Goal: Transaction & Acquisition: Purchase product/service

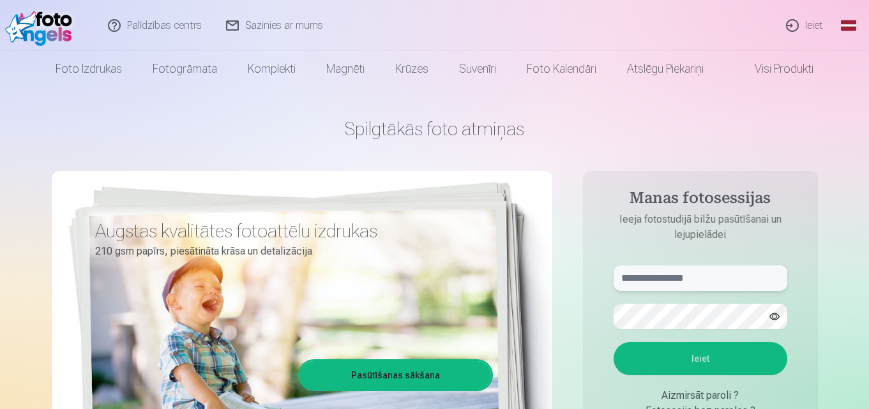
click at [671, 274] on input "text" at bounding box center [701, 279] width 174 height 26
type input "**********"
click at [702, 363] on button "Ieiet" at bounding box center [701, 358] width 174 height 33
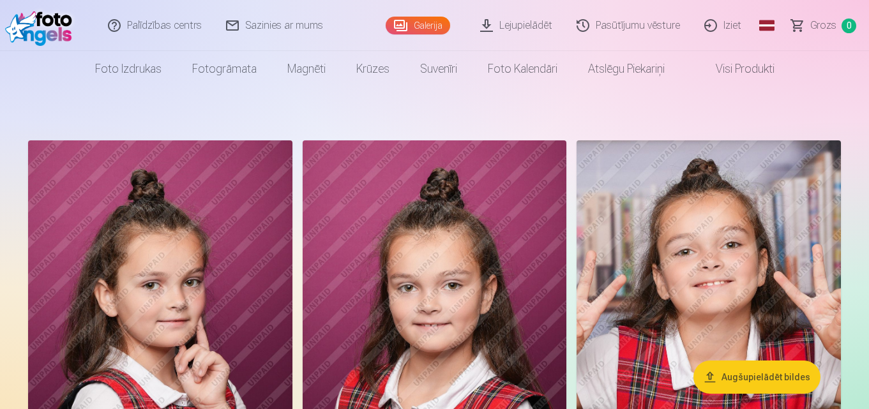
click at [729, 72] on link "Visi produkti" at bounding box center [735, 69] width 110 height 36
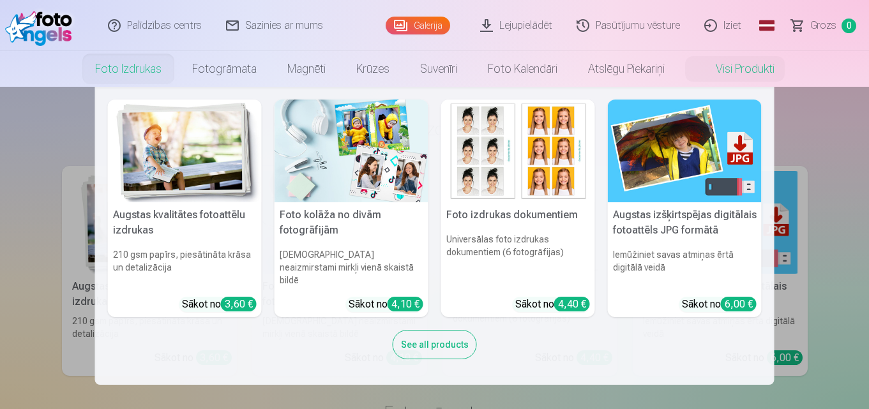
click at [133, 76] on link "Foto izdrukas" at bounding box center [128, 69] width 97 height 36
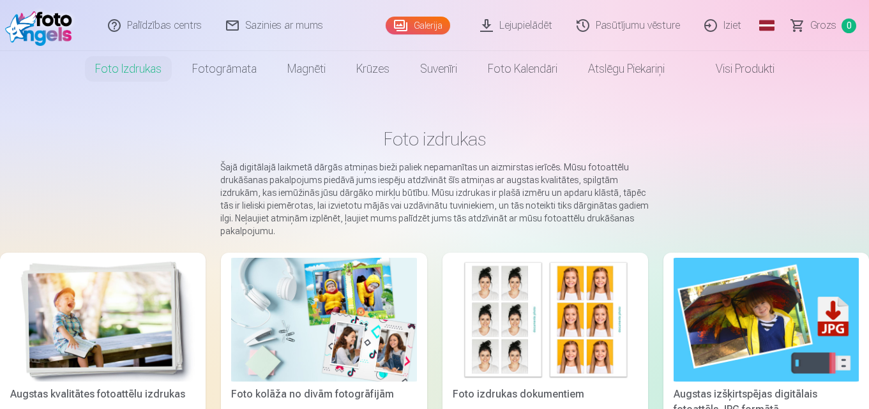
click at [433, 25] on link "Galerija" at bounding box center [418, 26] width 64 height 18
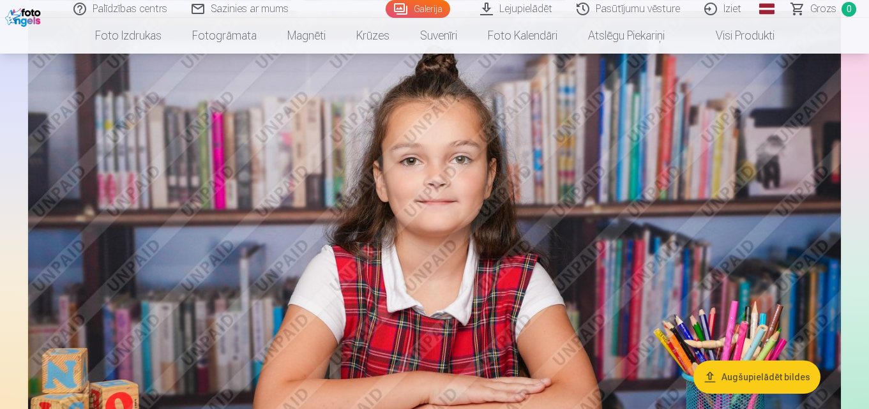
scroll to position [511, 0]
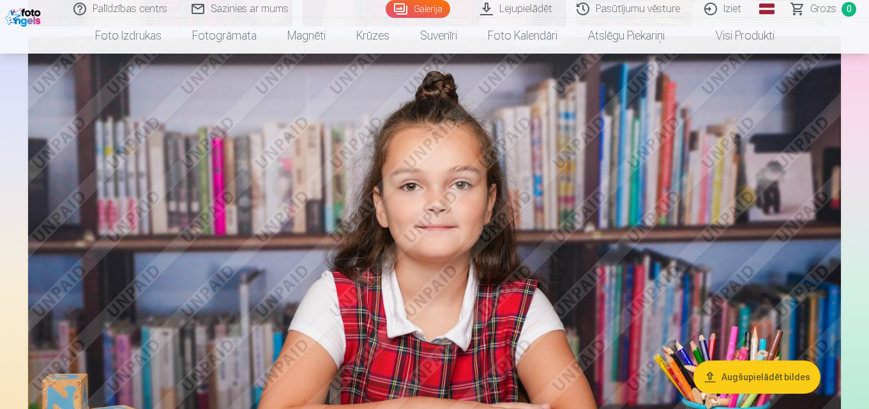
click at [434, 6] on link "Galerija" at bounding box center [418, 9] width 64 height 18
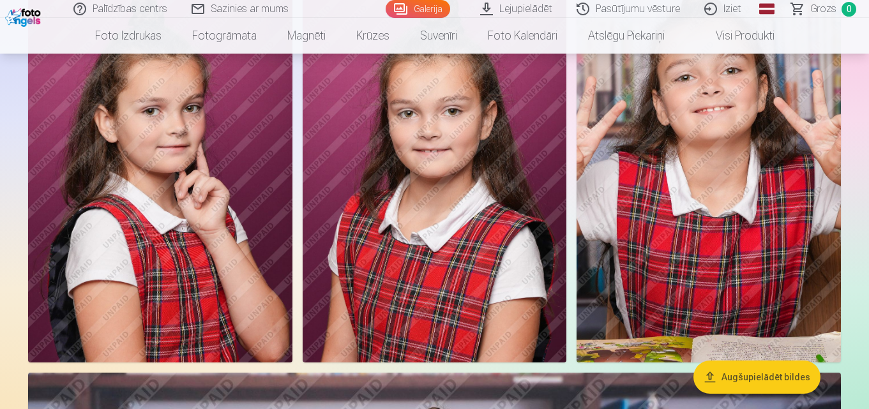
scroll to position [0, 0]
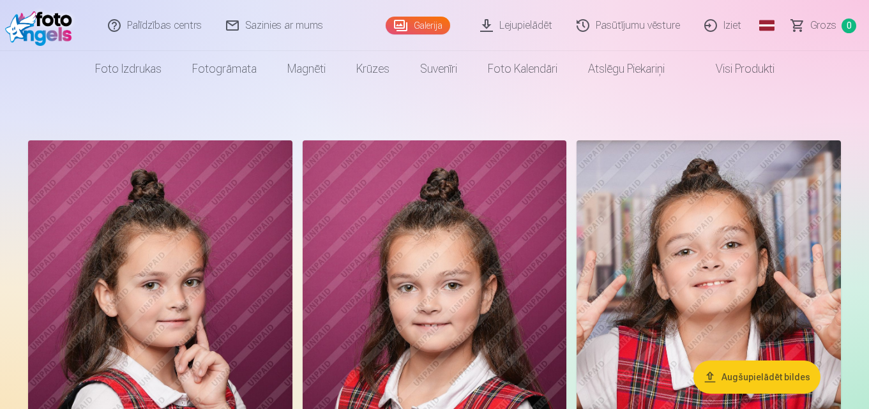
click at [630, 28] on link "Pasūtījumu vēsture" at bounding box center [629, 25] width 128 height 51
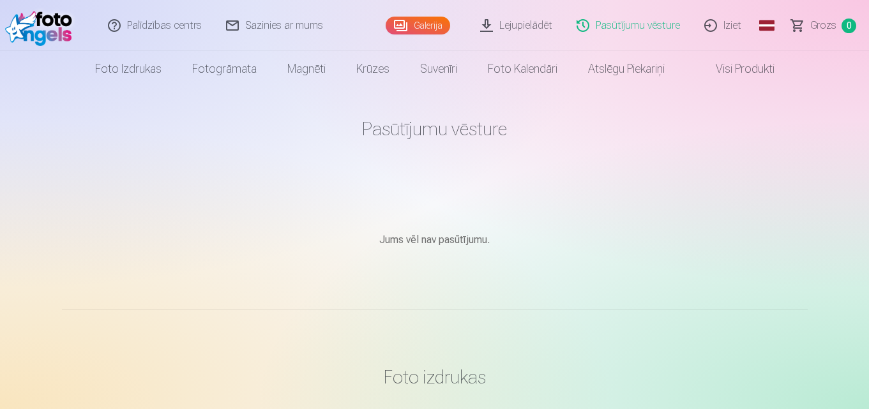
click at [742, 72] on link "Visi produkti" at bounding box center [735, 69] width 110 height 36
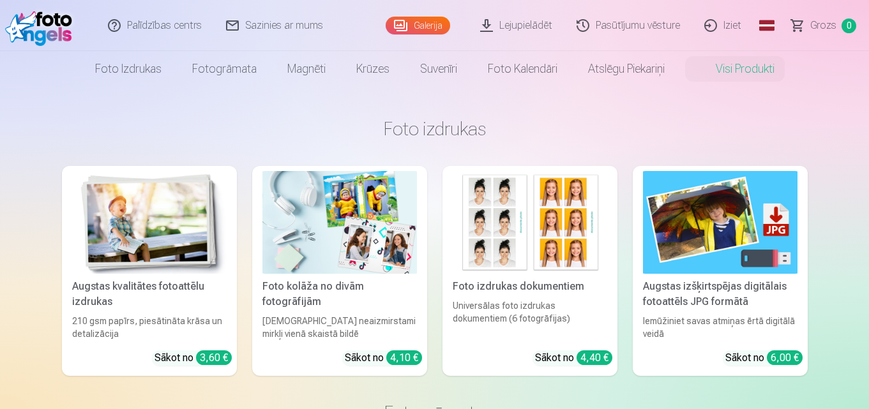
click at [403, 24] on link "Galerija" at bounding box center [418, 26] width 64 height 18
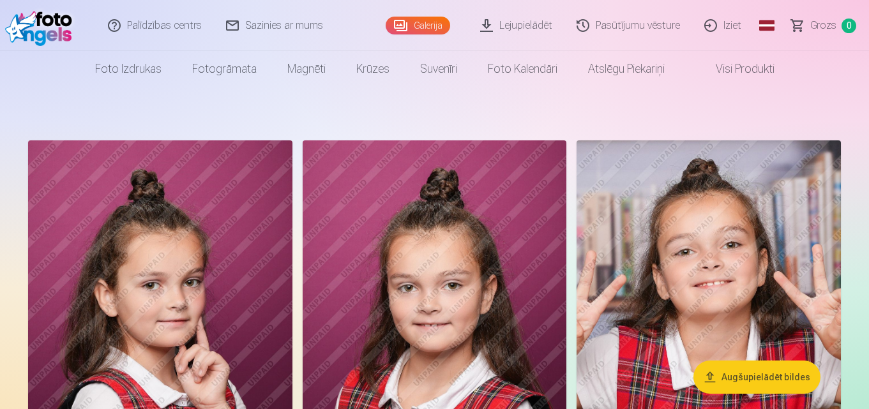
click at [312, 28] on link "Sazinies ar mums" at bounding box center [275, 25] width 121 height 51
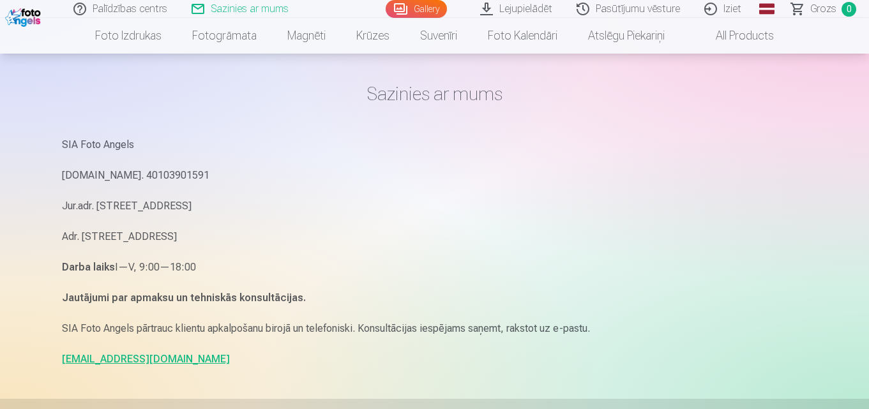
scroll to position [64, 0]
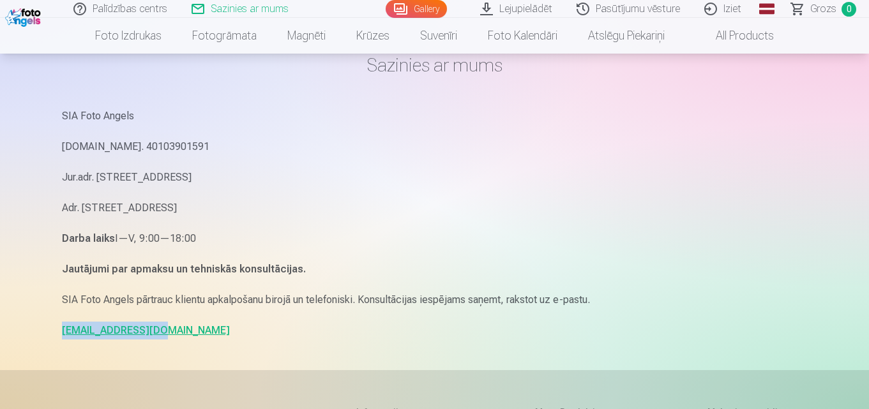
drag, startPoint x: 54, startPoint y: 328, endPoint x: 160, endPoint y: 329, distance: 106.0
click at [160, 329] on div "Sazinies ar mums SIA Foto Angels Reg.Nr. 40103901591 Jur.adr. Rīga, Dzelzavas i…" at bounding box center [435, 328] width 766 height 785
copy link "info@fotoangels.lv"
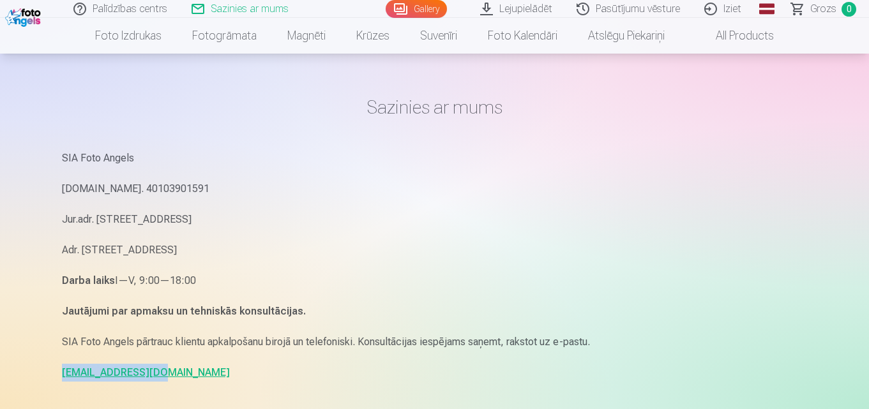
scroll to position [0, 0]
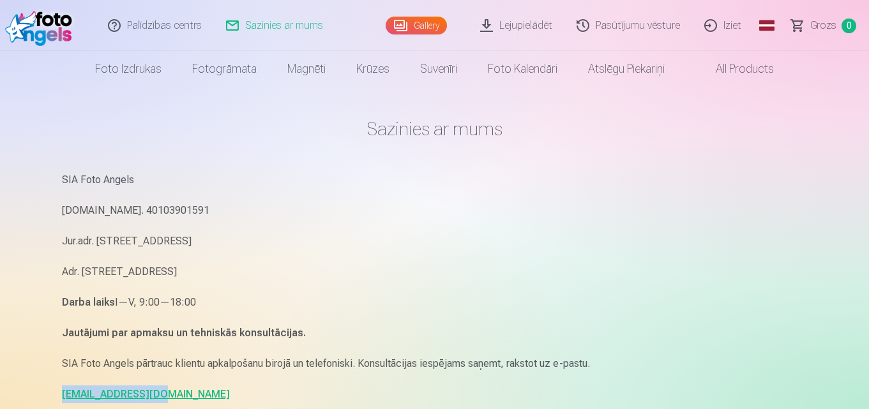
click at [425, 24] on link "Gallery" at bounding box center [416, 26] width 61 height 18
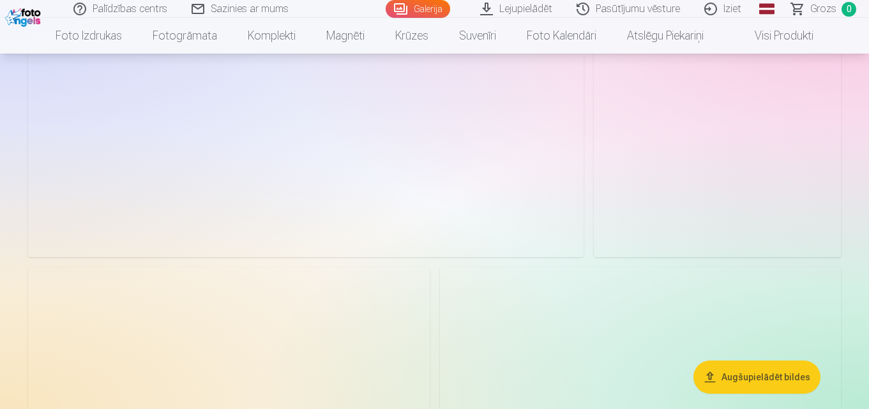
scroll to position [255, 0]
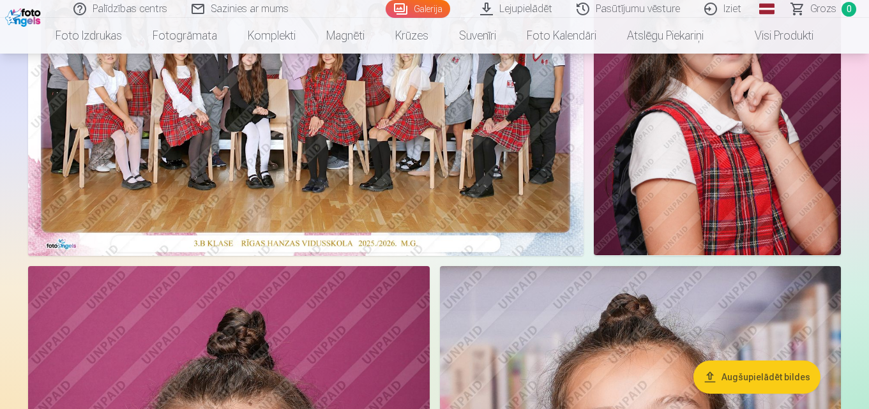
click at [305, 154] on img at bounding box center [305, 70] width 555 height 371
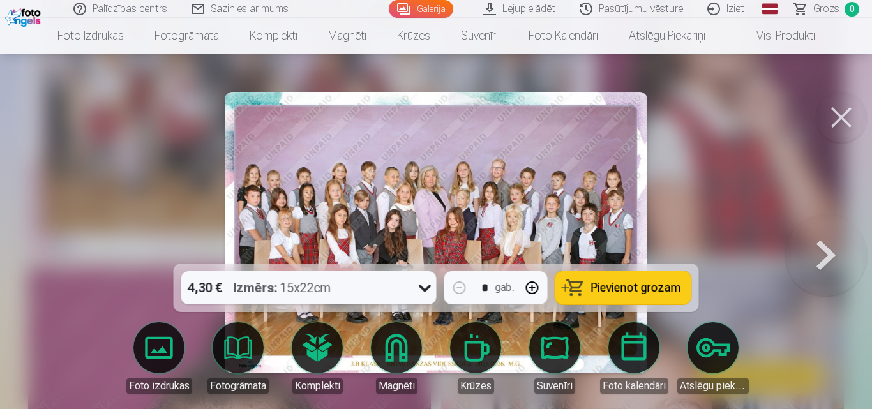
click at [606, 289] on span "Pievienot grozam" at bounding box center [636, 287] width 90 height 11
drag, startPoint x: 850, startPoint y: 119, endPoint x: 843, endPoint y: 121, distance: 8.1
click at [849, 118] on button at bounding box center [841, 117] width 51 height 51
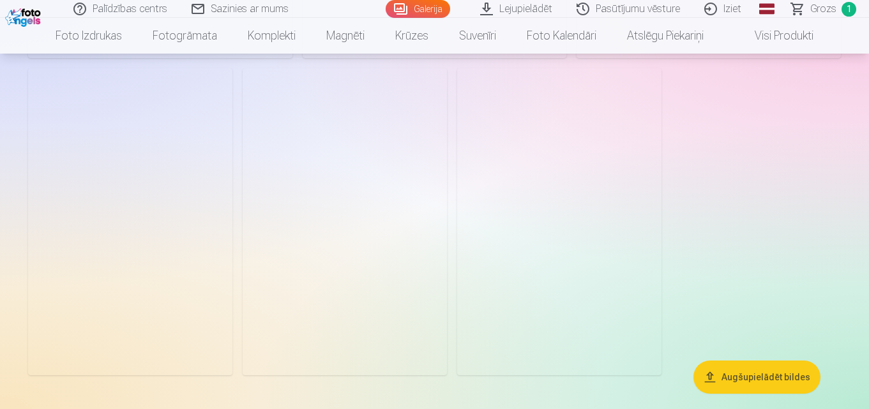
scroll to position [4277, 0]
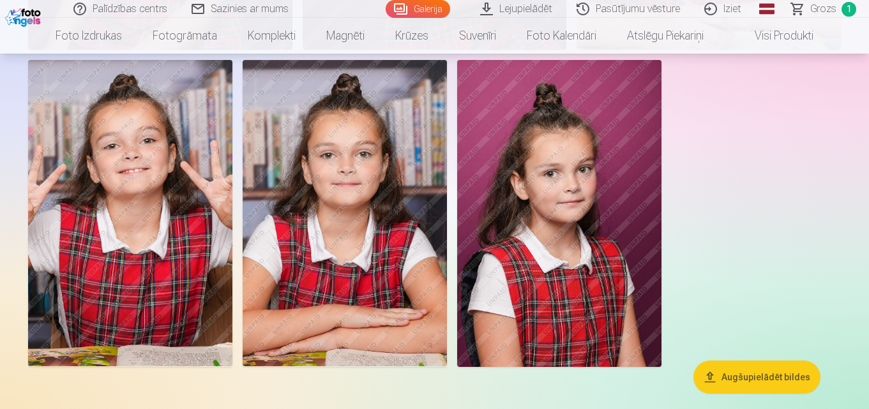
click at [581, 238] on img at bounding box center [559, 213] width 204 height 306
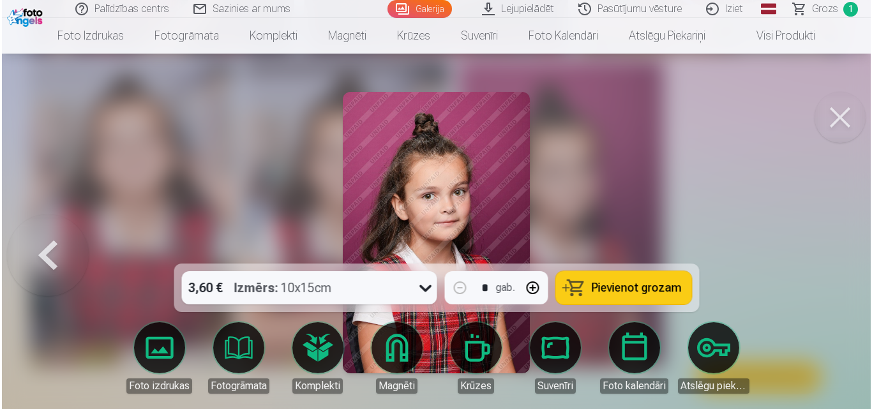
scroll to position [4291, 0]
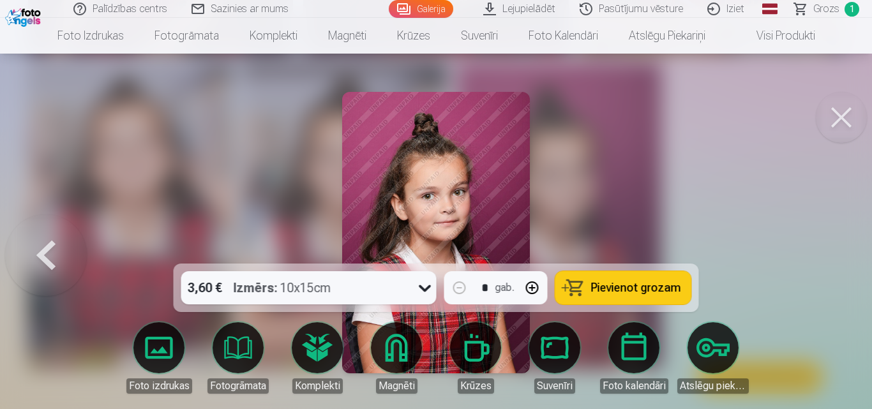
click at [603, 292] on span "Pievienot grozam" at bounding box center [636, 287] width 90 height 11
click at [840, 114] on button at bounding box center [841, 117] width 51 height 51
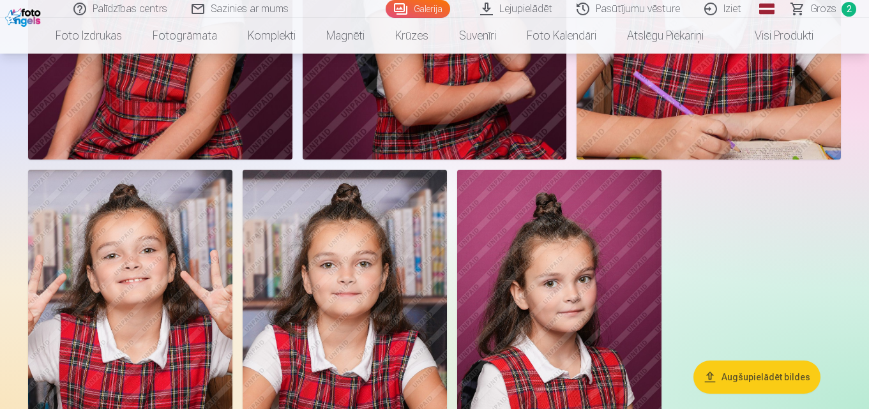
scroll to position [4150, 0]
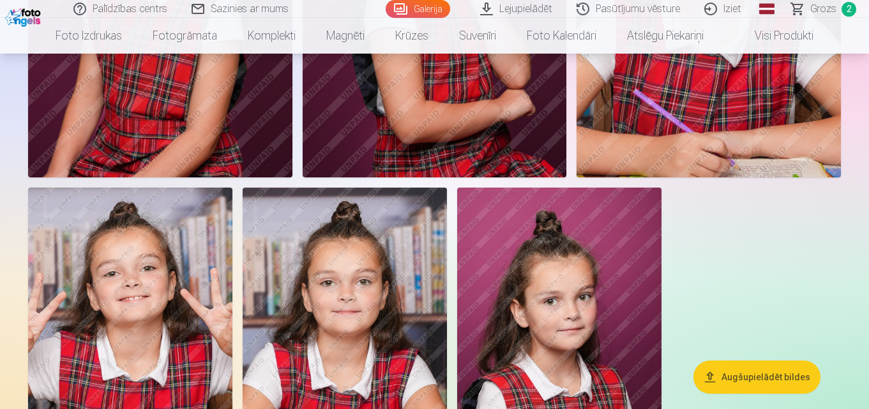
click at [119, 301] on img at bounding box center [130, 341] width 204 height 306
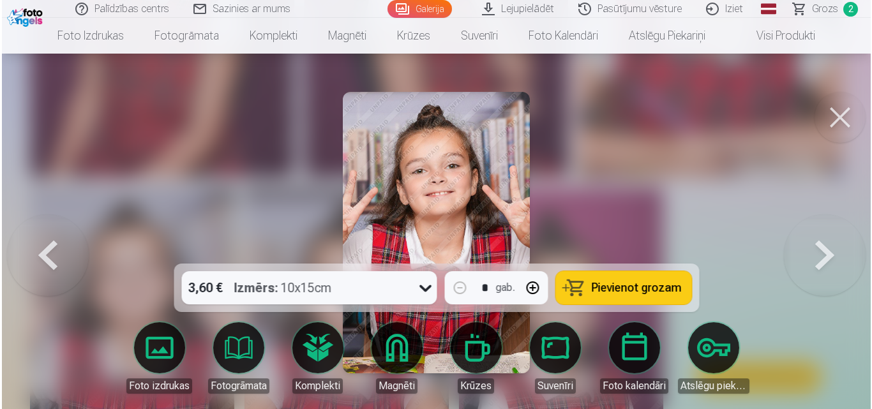
scroll to position [4164, 0]
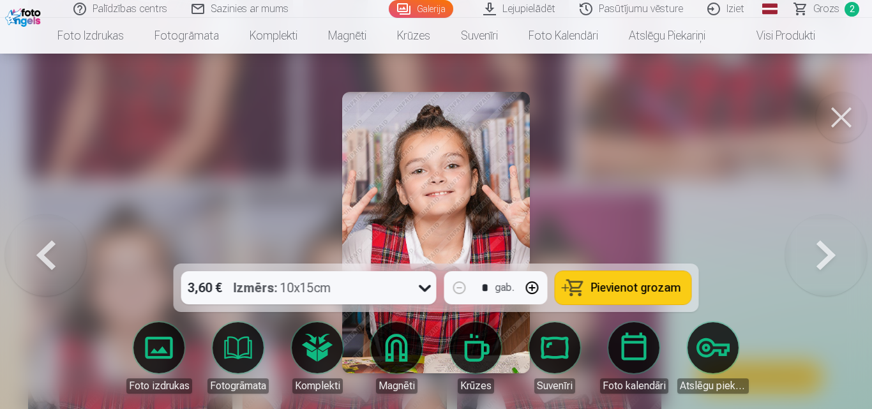
click at [620, 288] on span "Pievienot grozam" at bounding box center [636, 287] width 90 height 11
click at [841, 120] on button at bounding box center [841, 117] width 51 height 51
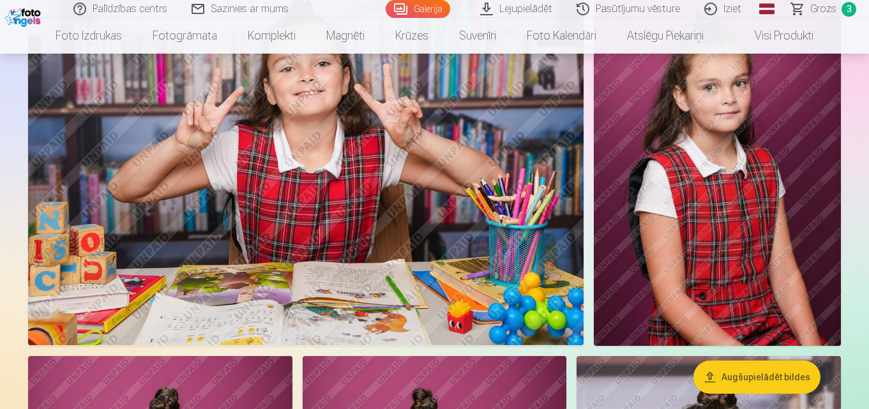
scroll to position [3511, 0]
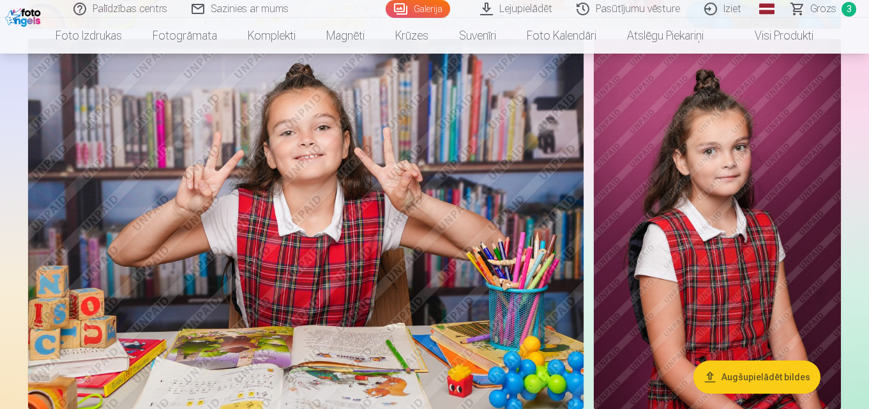
click at [248, 245] on img at bounding box center [305, 224] width 555 height 370
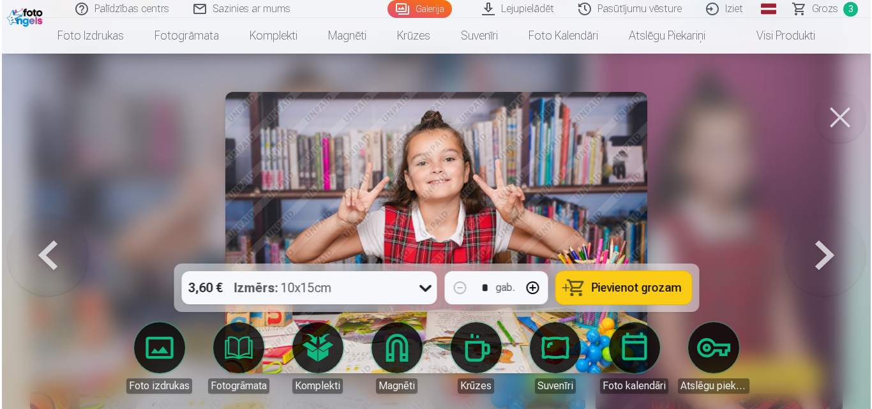
scroll to position [3522, 0]
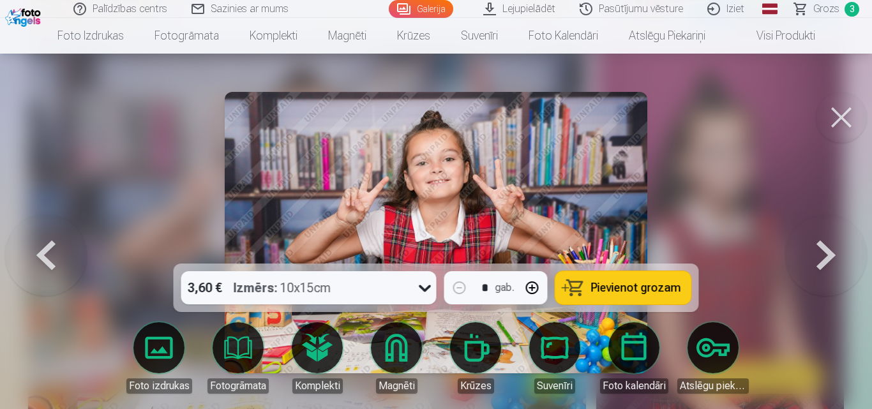
click at [638, 290] on span "Pievienot grozam" at bounding box center [636, 287] width 90 height 11
click at [828, 11] on span "Grozs" at bounding box center [826, 8] width 26 height 15
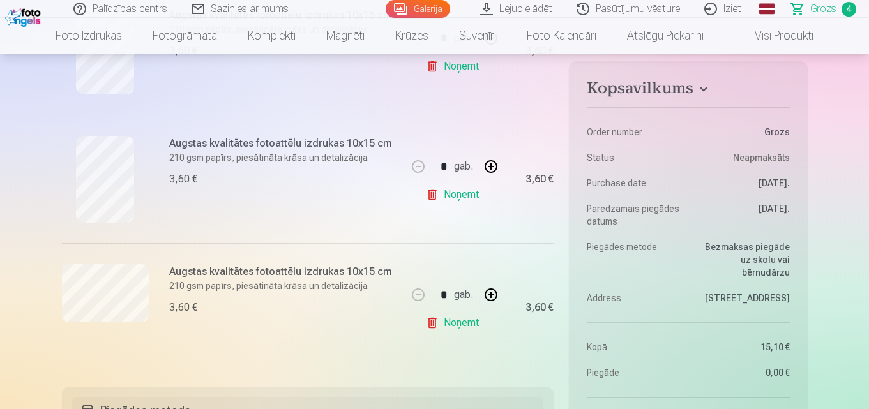
scroll to position [511, 0]
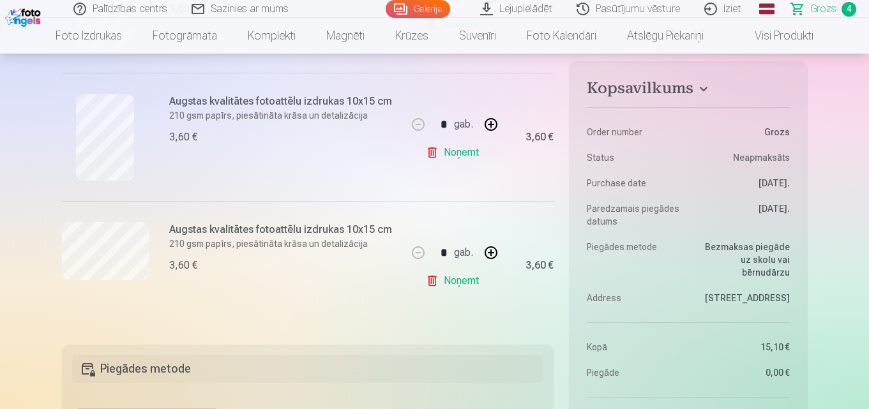
click at [466, 154] on link "Noņemt" at bounding box center [455, 153] width 58 height 26
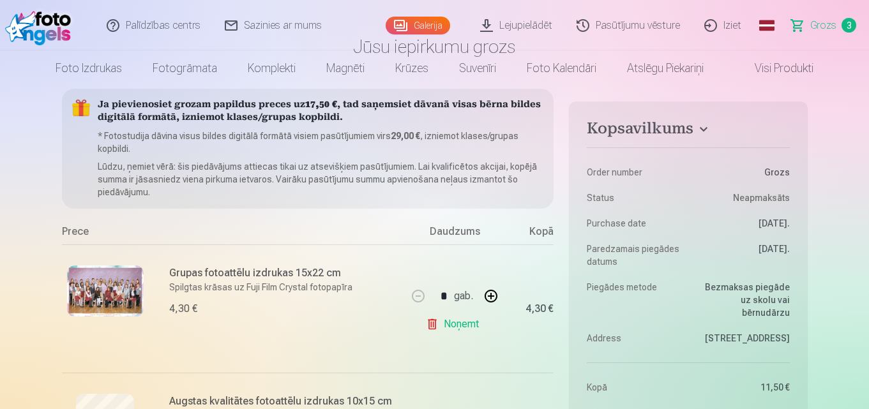
scroll to position [0, 0]
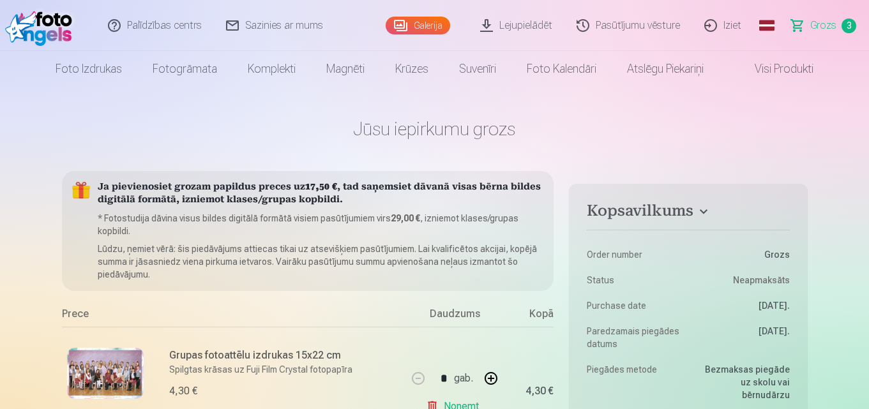
click at [416, 33] on link "Galerija" at bounding box center [418, 26] width 64 height 18
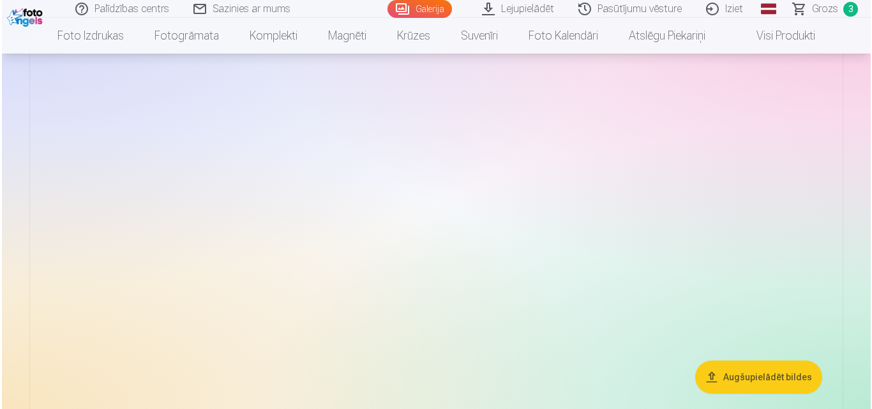
scroll to position [1277, 0]
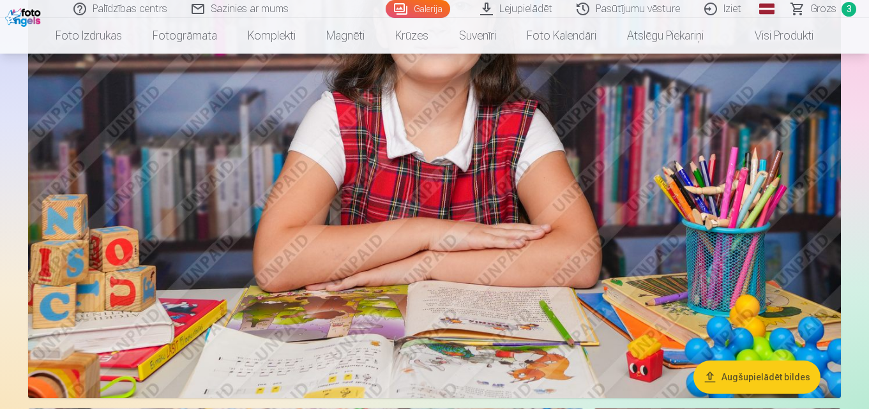
click at [592, 213] on img at bounding box center [434, 127] width 813 height 541
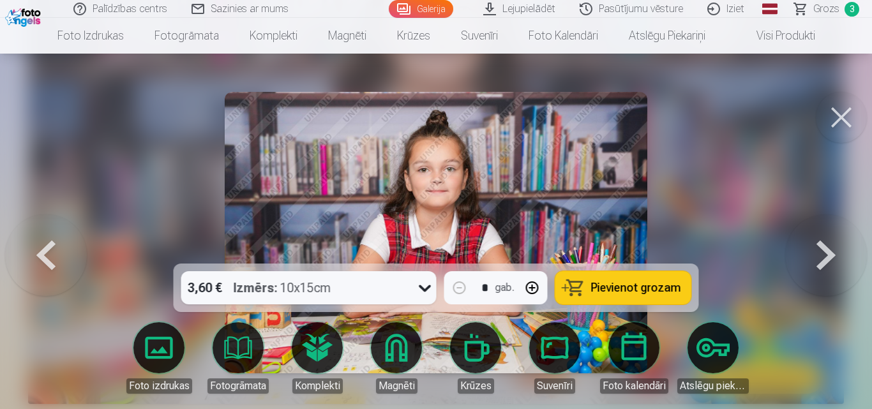
click at [663, 290] on span "Pievienot grozam" at bounding box center [636, 287] width 90 height 11
click at [827, 10] on span "Grozs" at bounding box center [826, 8] width 26 height 15
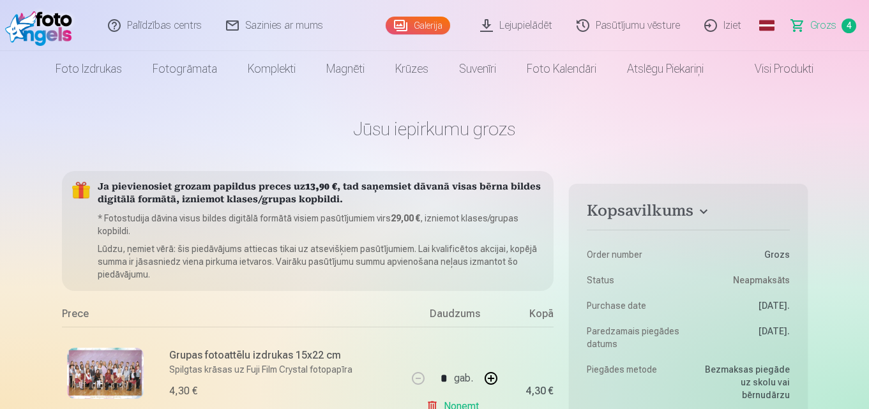
click at [426, 26] on link "Galerija" at bounding box center [418, 26] width 64 height 18
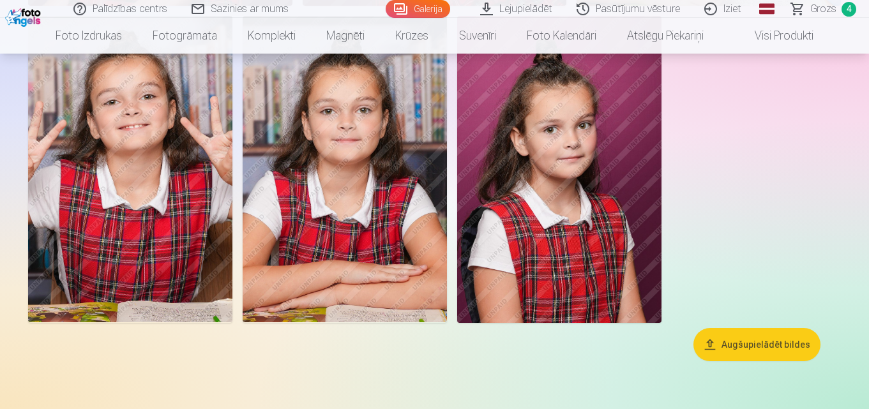
scroll to position [4341, 0]
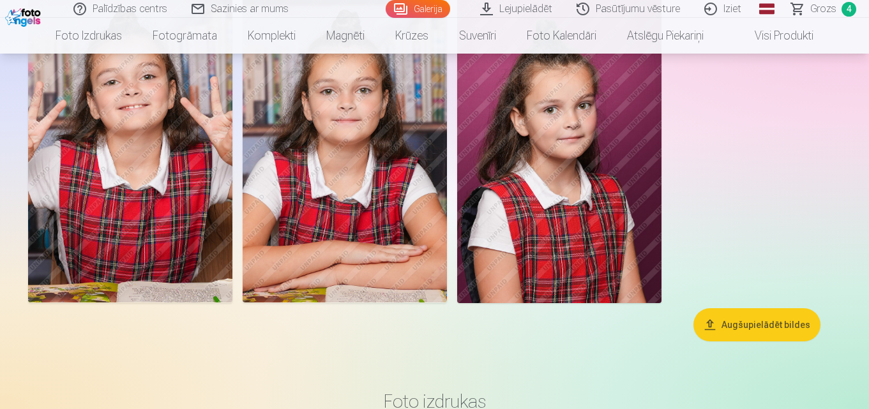
click at [566, 173] on img at bounding box center [559, 149] width 204 height 306
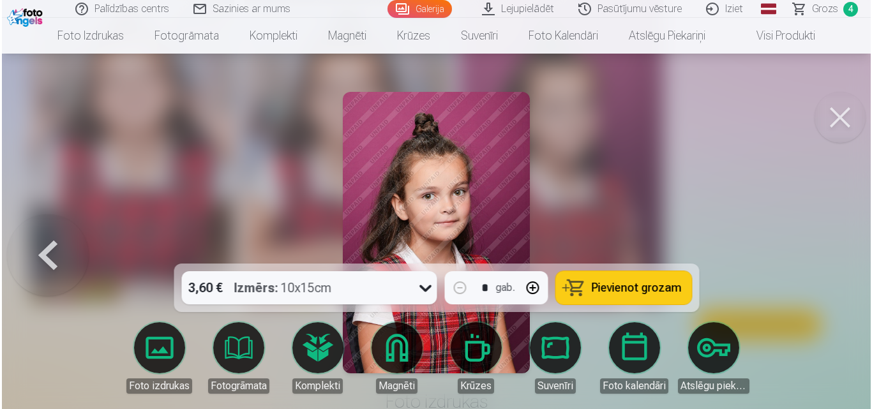
scroll to position [4358, 0]
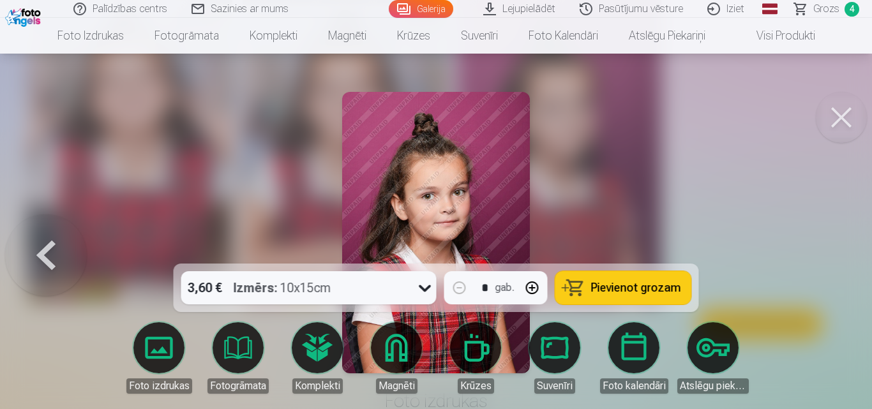
click at [638, 289] on span "Pievienot grozam" at bounding box center [636, 287] width 90 height 11
click at [837, 11] on span "Grozs" at bounding box center [826, 8] width 26 height 15
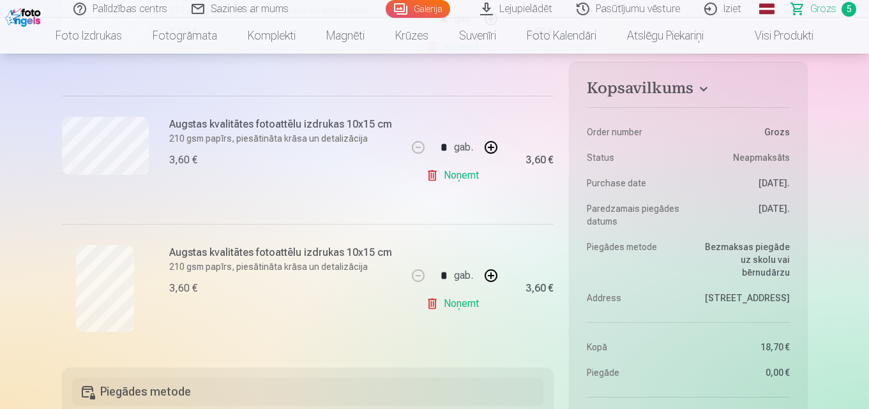
scroll to position [638, 0]
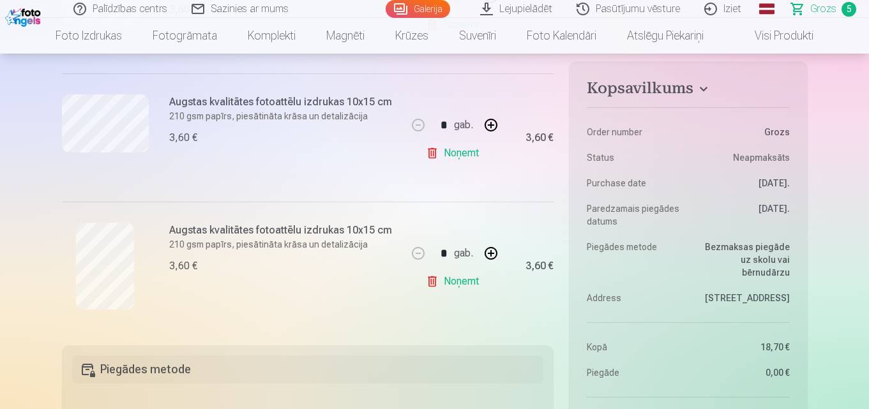
click at [462, 282] on link "Noņemt" at bounding box center [455, 282] width 58 height 26
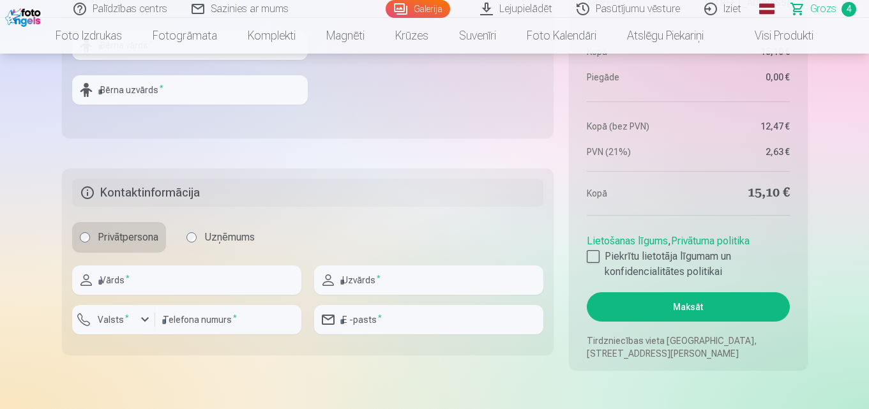
scroll to position [1085, 0]
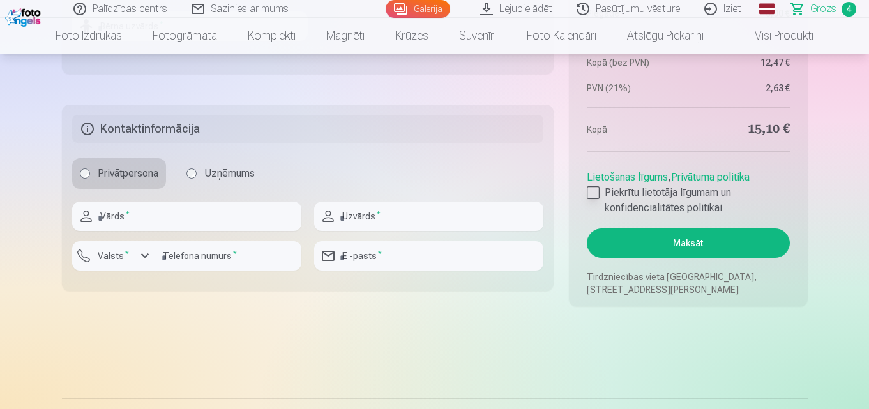
click at [599, 193] on div at bounding box center [593, 192] width 13 height 13
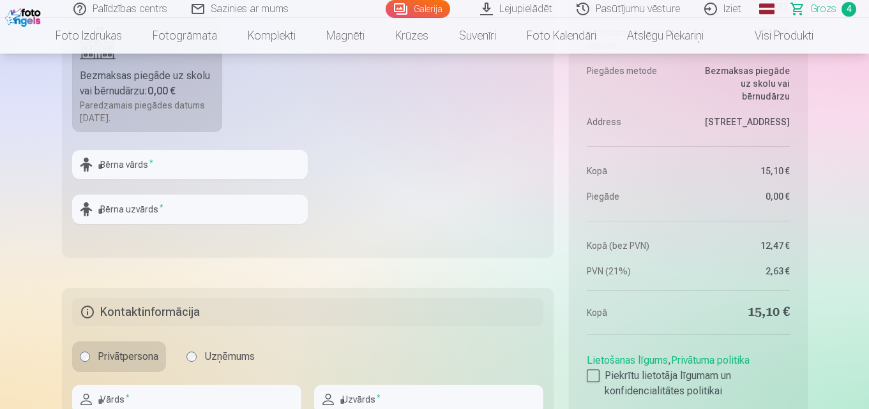
scroll to position [894, 0]
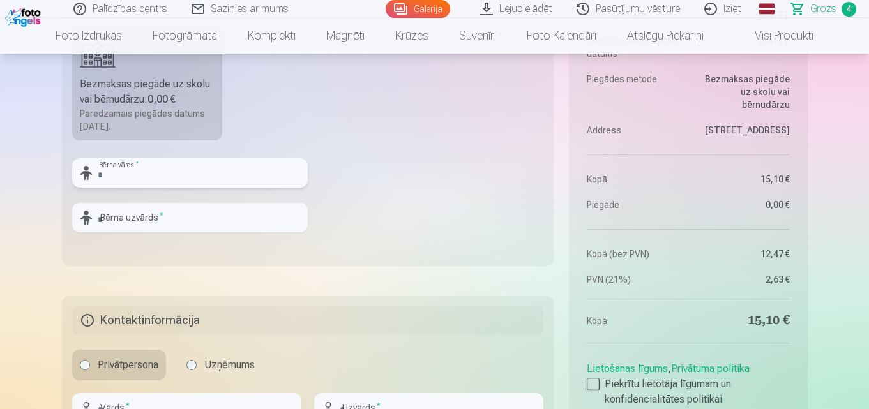
click at [162, 179] on input "text" at bounding box center [190, 172] width 236 height 29
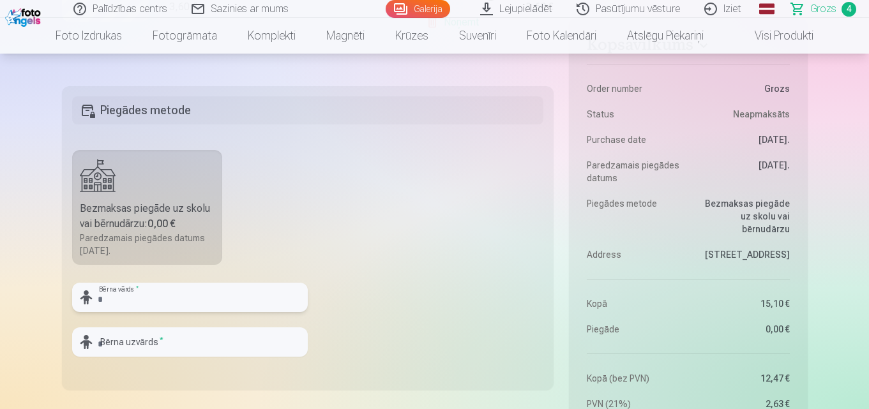
scroll to position [766, 0]
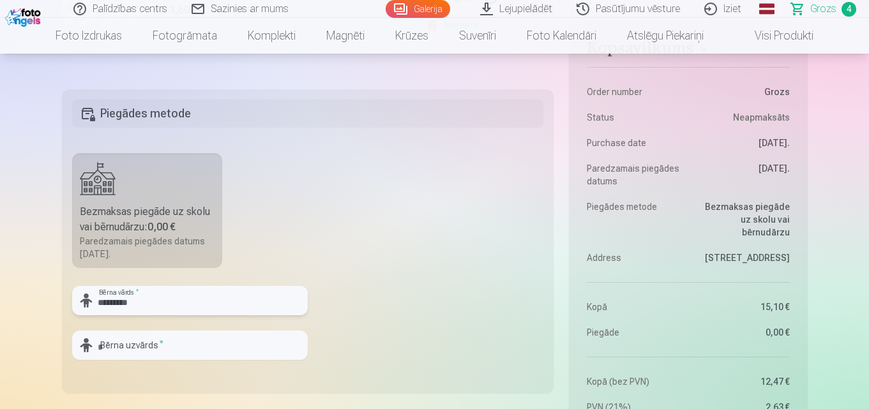
type input "*********"
click at [376, 216] on fieldset "Piegādes metode Bezmaksas piegāde uz skolu vai bērnudārzu : 0,00 € Paredzamais …" at bounding box center [308, 241] width 492 height 304
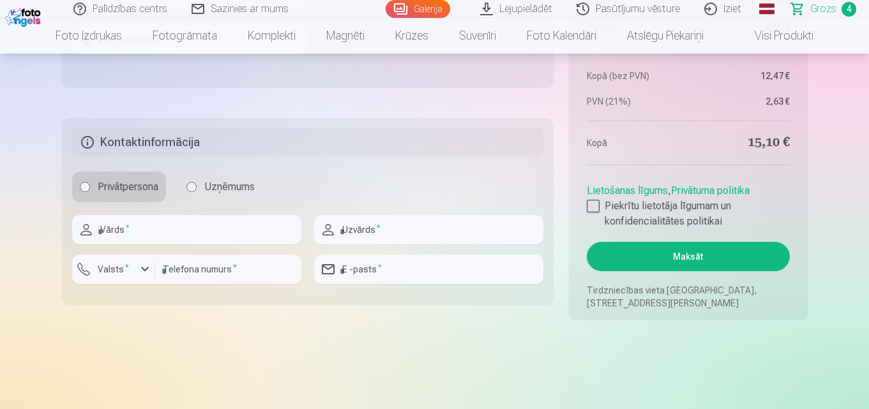
scroll to position [1085, 0]
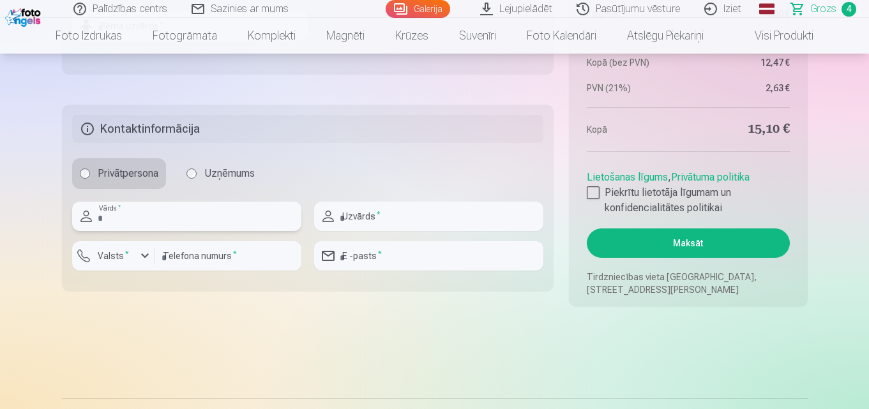
click at [152, 221] on input "text" at bounding box center [186, 216] width 229 height 29
type input "****"
click at [353, 220] on input "text" at bounding box center [428, 216] width 229 height 29
type input "*******"
click at [142, 255] on div "button" at bounding box center [144, 255] width 15 height 15
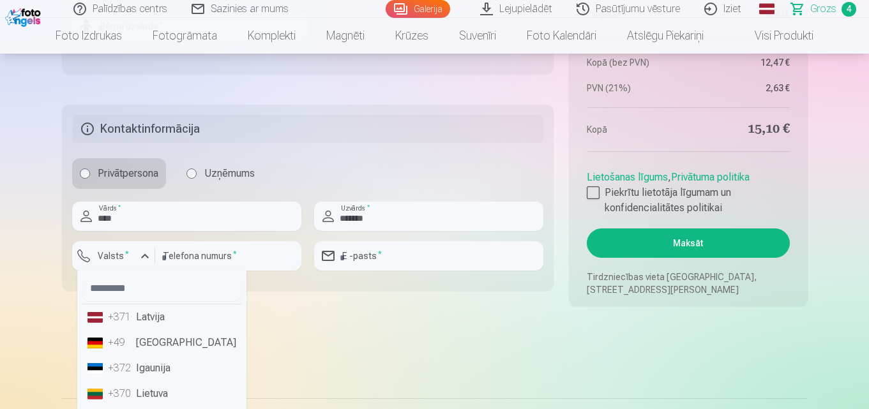
click at [158, 317] on li "+371 Latvija" at bounding box center [161, 318] width 159 height 26
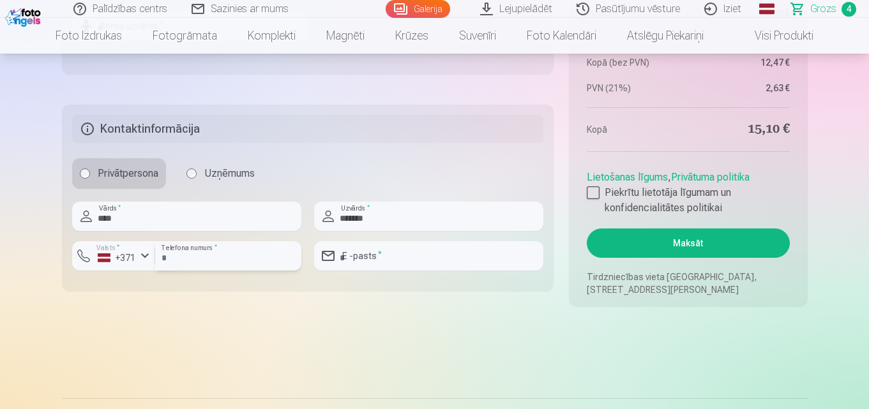
click at [168, 257] on input "number" at bounding box center [228, 255] width 146 height 29
type input "********"
click at [390, 260] on input "email" at bounding box center [428, 255] width 229 height 29
type input "**********"
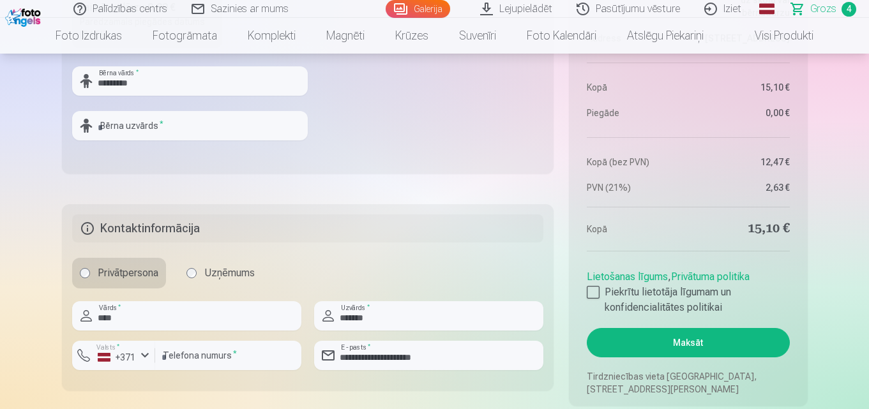
scroll to position [1021, 0]
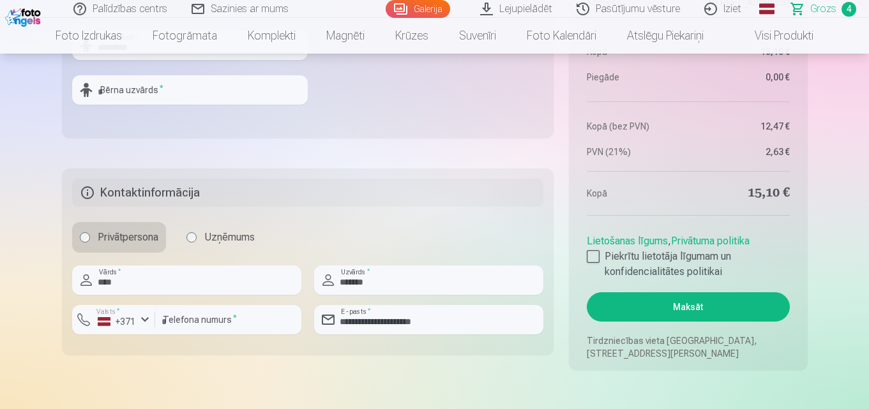
click at [732, 305] on button "Maksāt" at bounding box center [688, 306] width 202 height 29
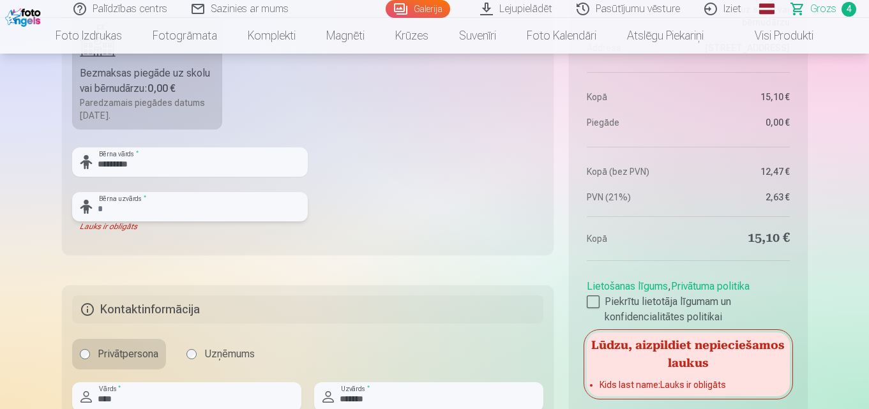
scroll to position [894, 0]
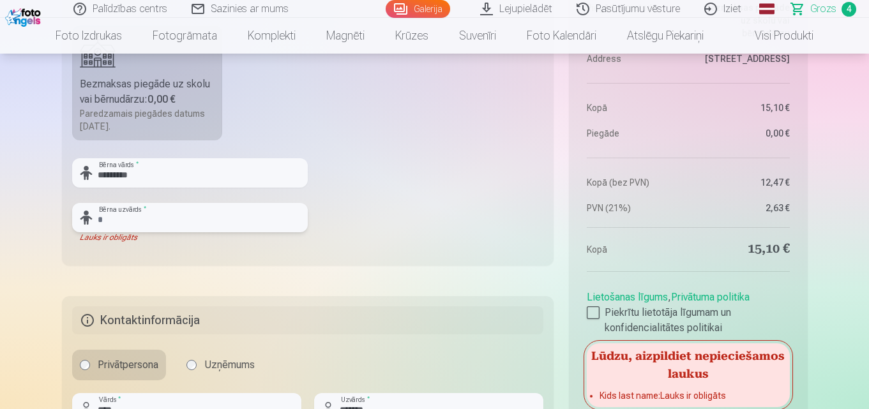
click at [137, 221] on input "text" at bounding box center [190, 217] width 236 height 29
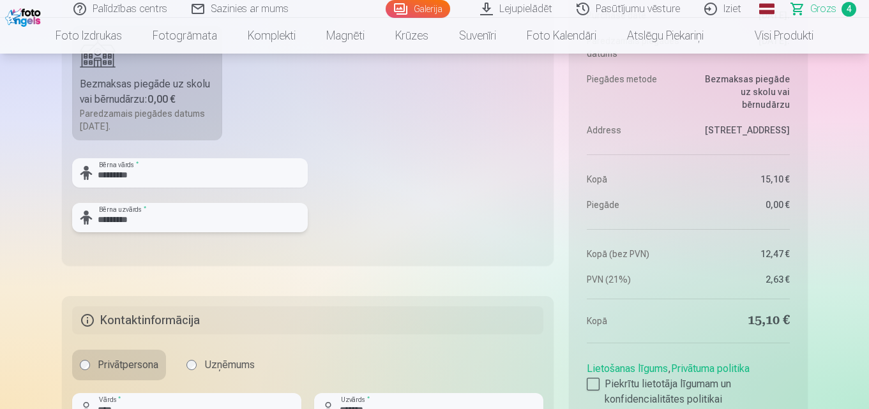
type input "*********"
click at [155, 176] on input "*********" at bounding box center [190, 172] width 236 height 29
type input "****"
click at [121, 218] on input "*********" at bounding box center [190, 217] width 236 height 29
type input "****"
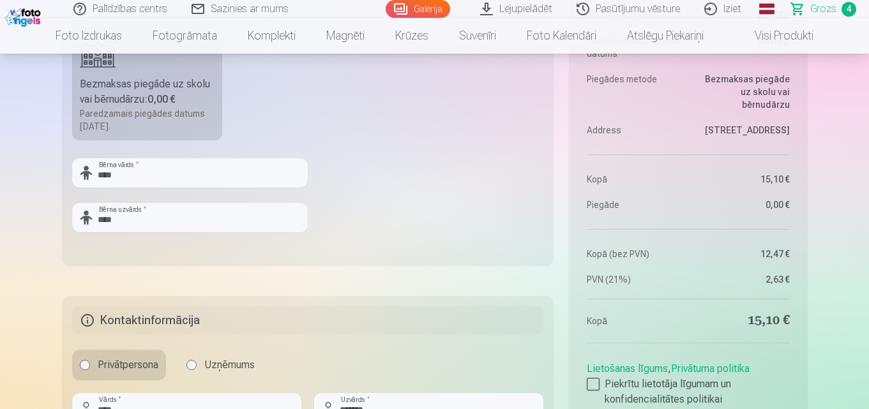
click at [438, 185] on fieldset "Piegādes metode Bezmaksas piegāde uz skolu vai bērnudārzu : 0,00 € Paredzamais …" at bounding box center [308, 114] width 492 height 304
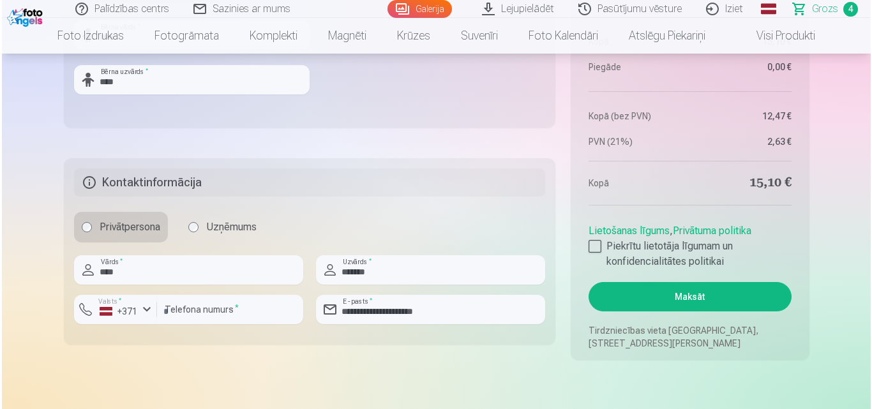
scroll to position [1085, 0]
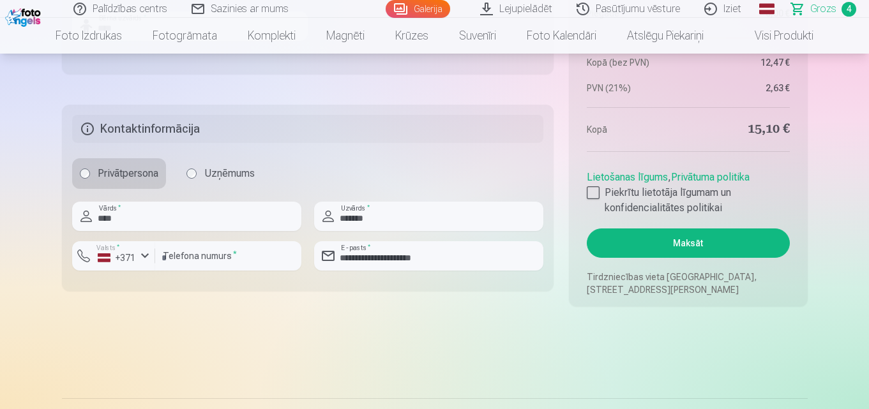
click at [713, 246] on button "Maksāt" at bounding box center [688, 243] width 202 height 29
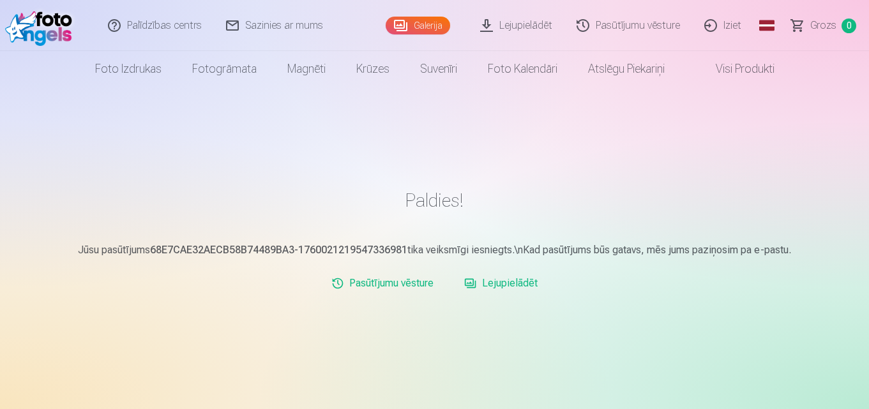
click at [732, 22] on link "Iziet" at bounding box center [723, 25] width 61 height 51
